Goal: Check status: Check status

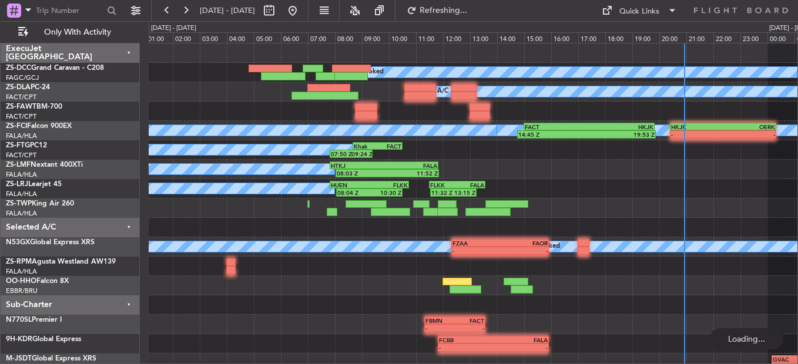
click at [698, 133] on div "-" at bounding box center [697, 134] width 52 height 7
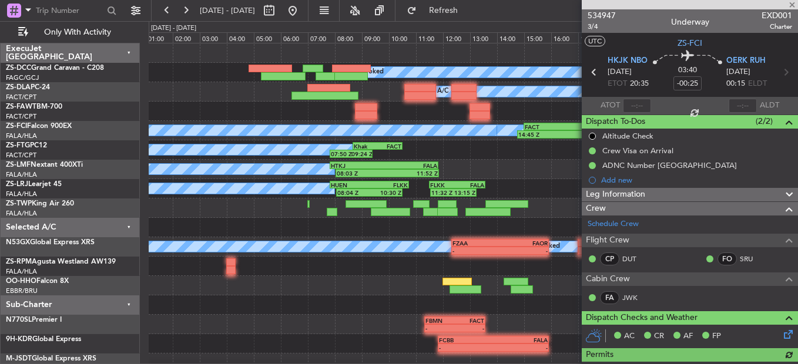
click at [627, 106] on div at bounding box center [637, 106] width 28 height 14
click at [637, 106] on div at bounding box center [637, 106] width 28 height 14
click at [637, 106] on input "text" at bounding box center [637, 106] width 28 height 14
click at [286, 364] on html "[DATE] - [DATE] Refresh Quick Links Only With Activity A/C Booked A/C Booked A/…" at bounding box center [399, 182] width 798 height 364
type input "20:54"
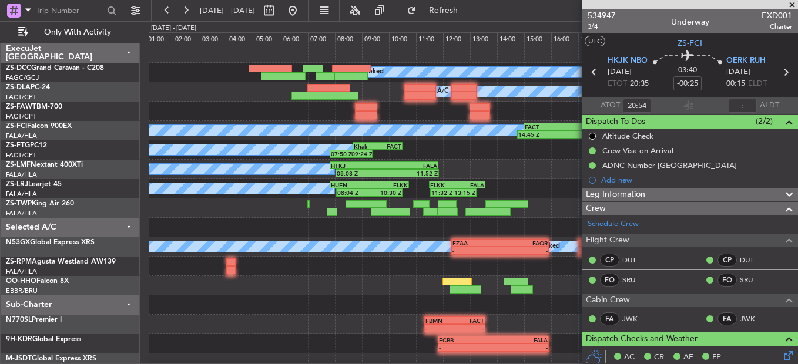
drag, startPoint x: 791, startPoint y: 4, endPoint x: 533, endPoint y: 354, distance: 434.6
click at [791, 4] on span at bounding box center [792, 5] width 12 height 11
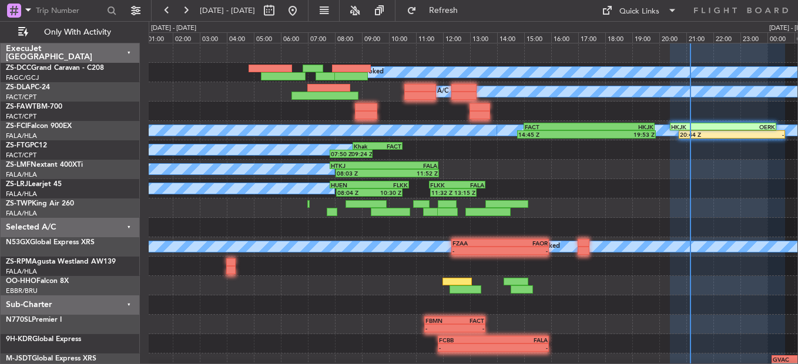
type input "0"
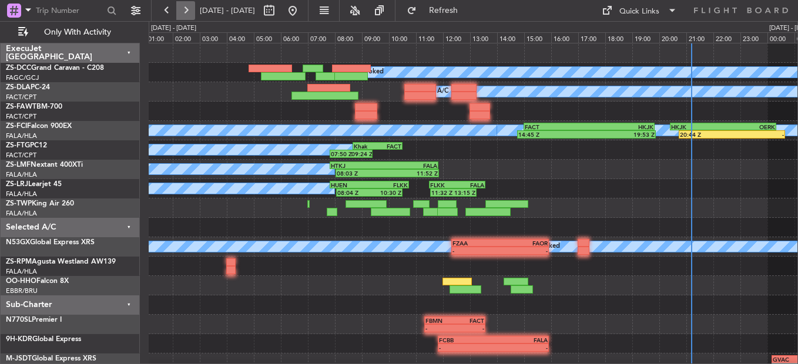
click at [193, 8] on button at bounding box center [185, 10] width 19 height 19
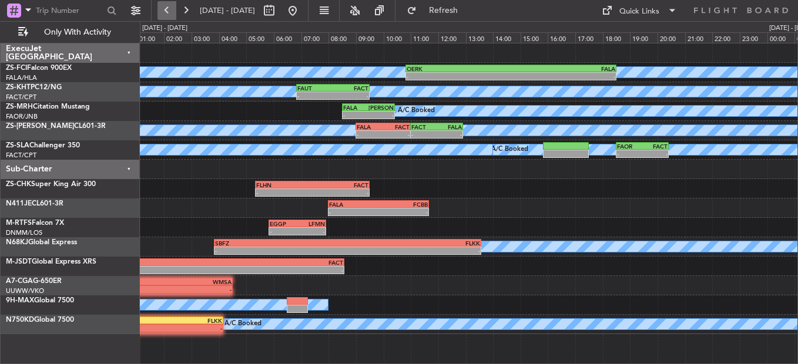
click at [167, 14] on button at bounding box center [166, 10] width 19 height 19
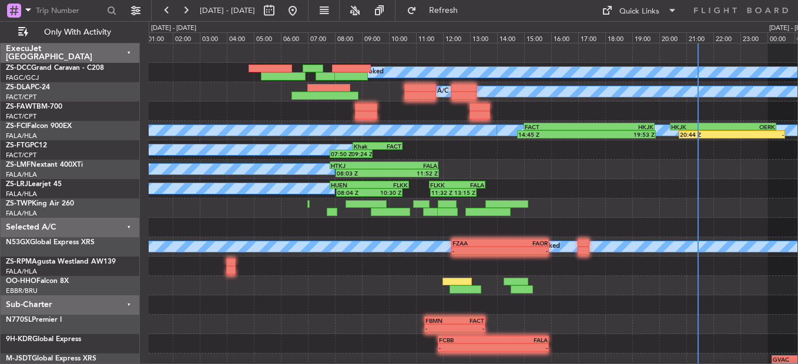
click at [196, 11] on span "[DATE] - [DATE]" at bounding box center [227, 10] width 65 height 19
click at [191, 11] on button at bounding box center [185, 10] width 19 height 19
